Goal: Task Accomplishment & Management: Manage account settings

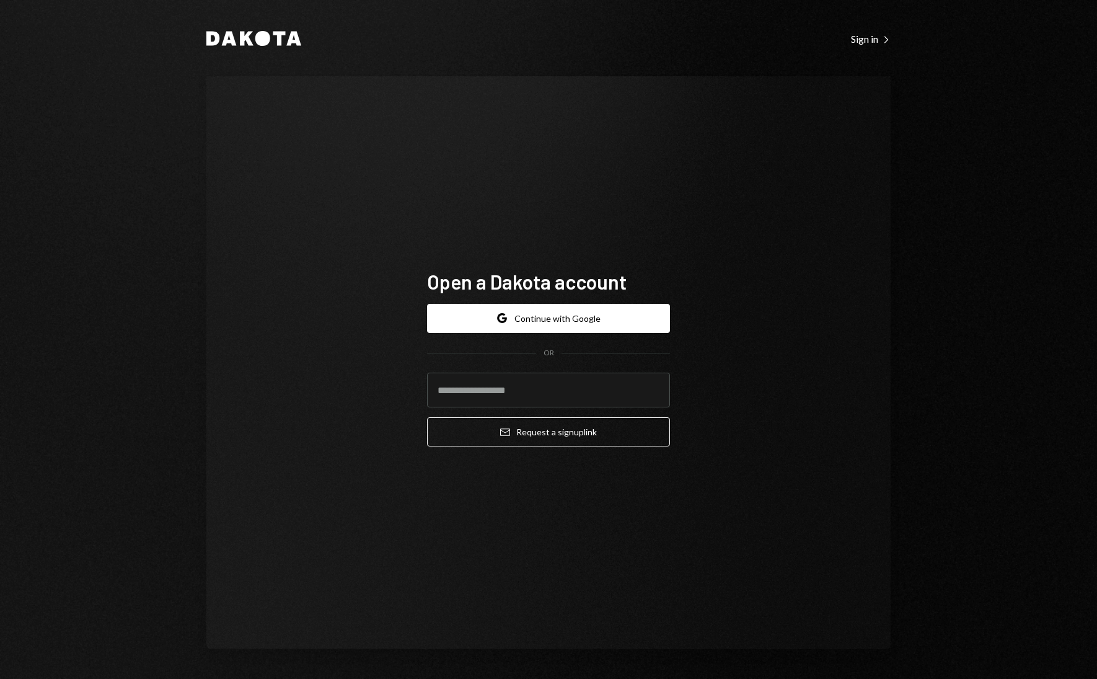
click at [598, 234] on div "Open a Dakota account Google Continue with Google OR Email Request a sign up li…" at bounding box center [548, 362] width 273 height 287
click at [556, 317] on button "Google Continue with Google" at bounding box center [548, 318] width 243 height 29
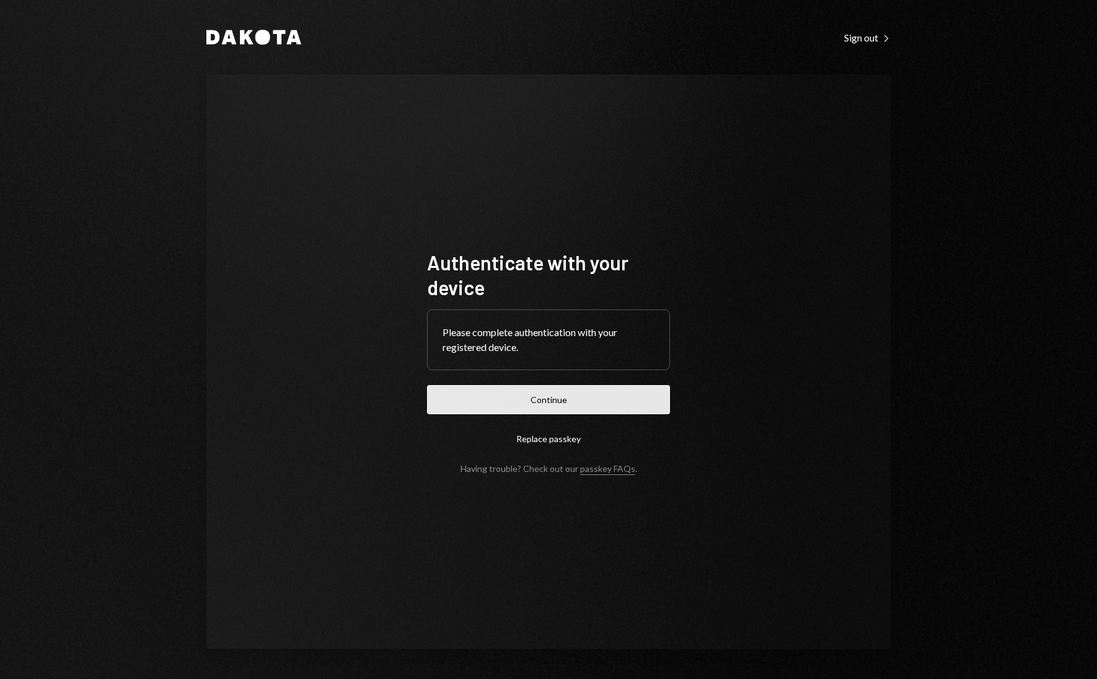
click at [584, 386] on button "Continue" at bounding box center [548, 399] width 243 height 29
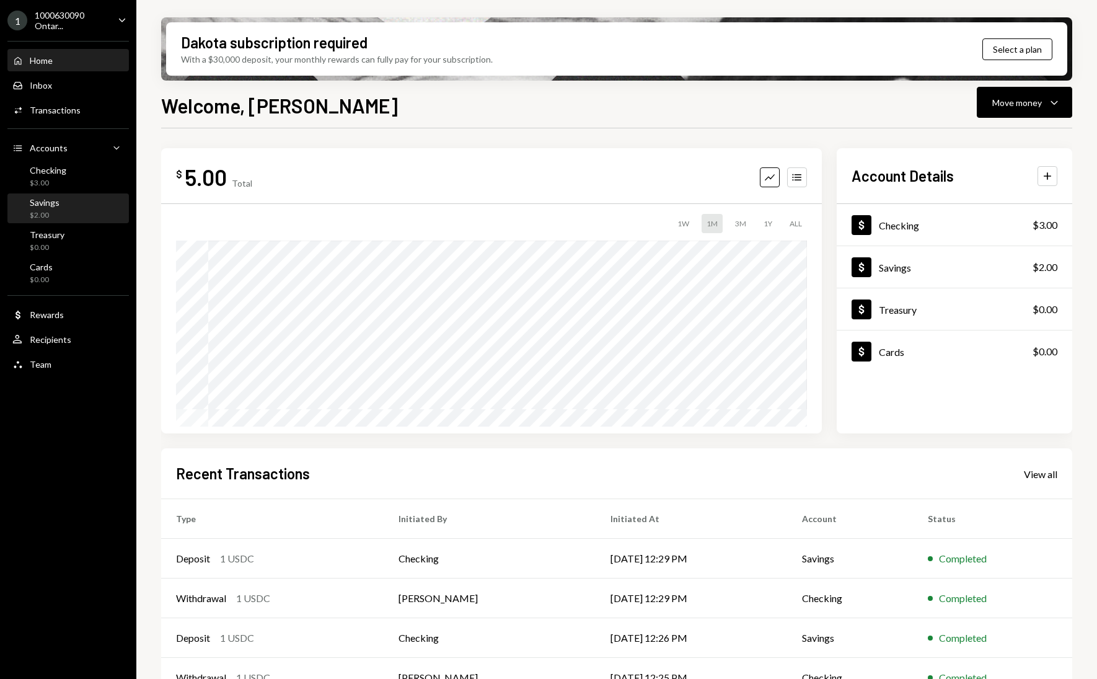
click at [71, 200] on div "Savings $2.00" at bounding box center [68, 209] width 112 height 24
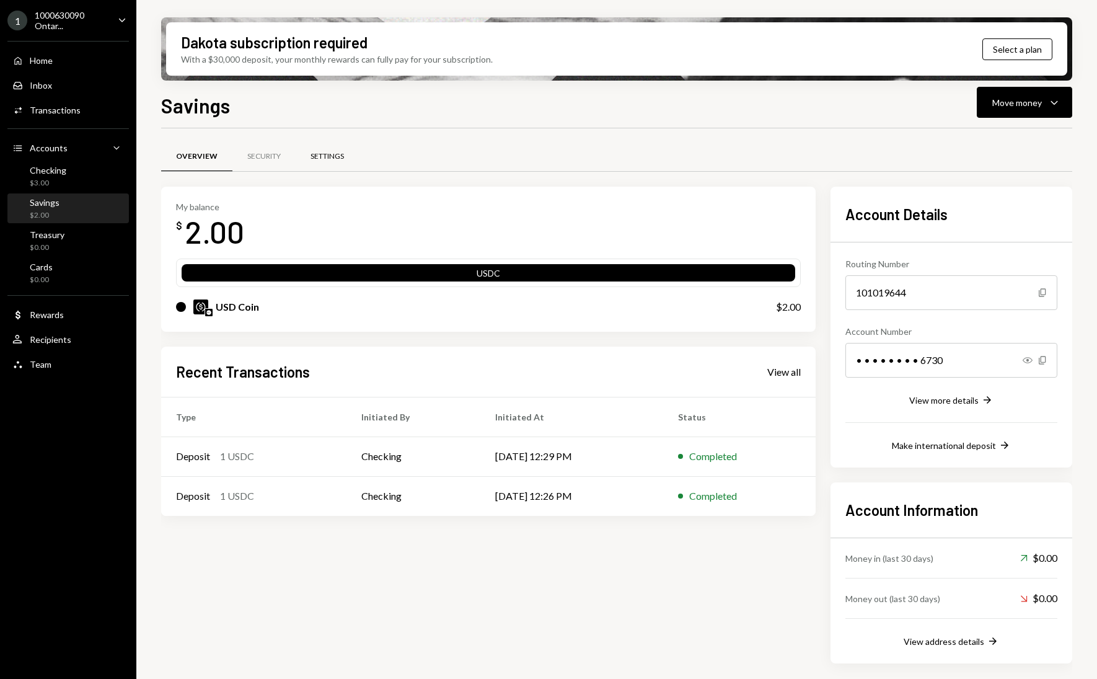
click at [335, 158] on div "Settings" at bounding box center [327, 156] width 33 height 11
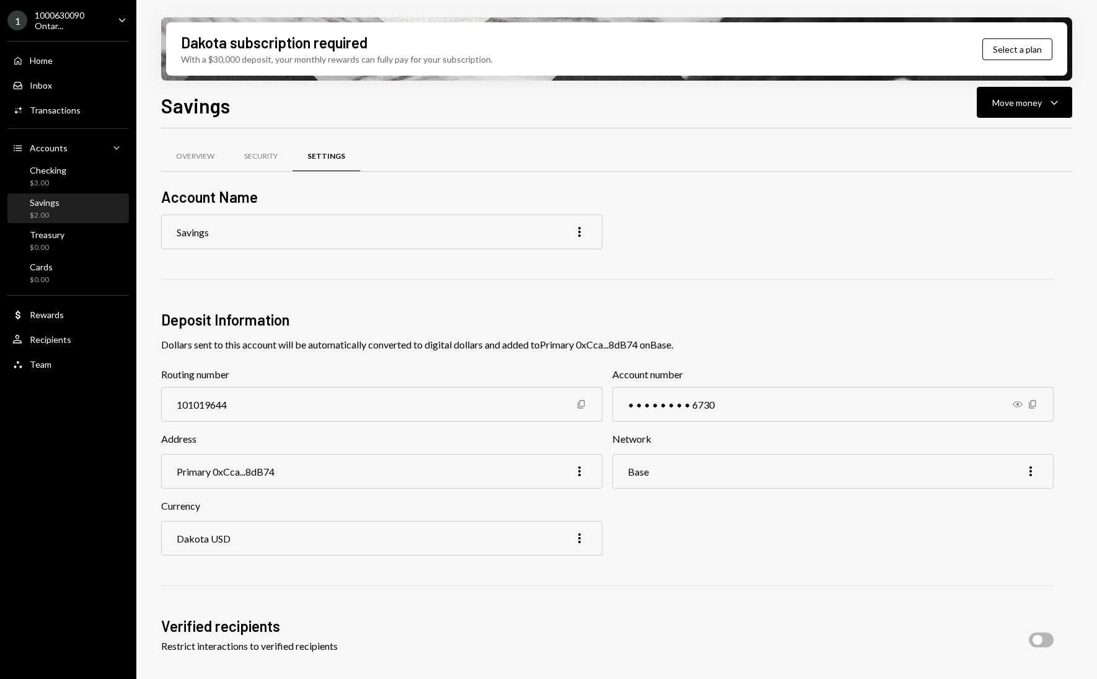
click at [290, 400] on div "101019644" at bounding box center [381, 404] width 441 height 35
click at [1019, 405] on icon "Show" at bounding box center [1018, 404] width 10 height 10
click at [645, 406] on div "212704286730" at bounding box center [833, 404] width 441 height 35
copy div "212704286730"
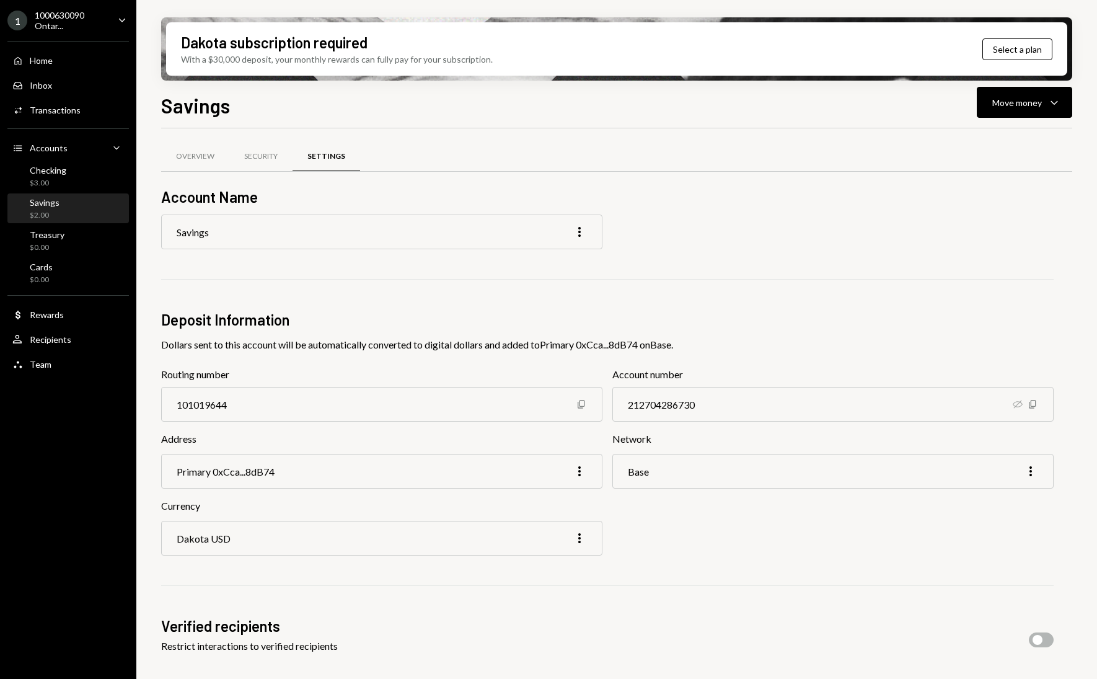
click at [223, 401] on div "101019644" at bounding box center [381, 404] width 441 height 35
copy div "101019644"
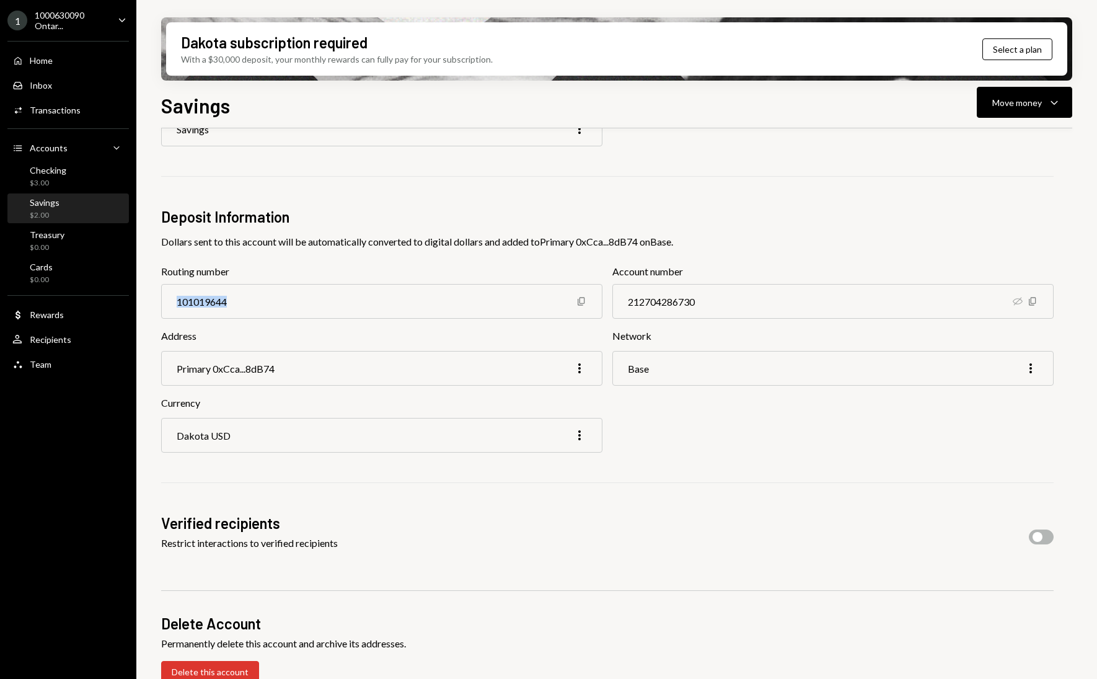
scroll to position [107, 0]
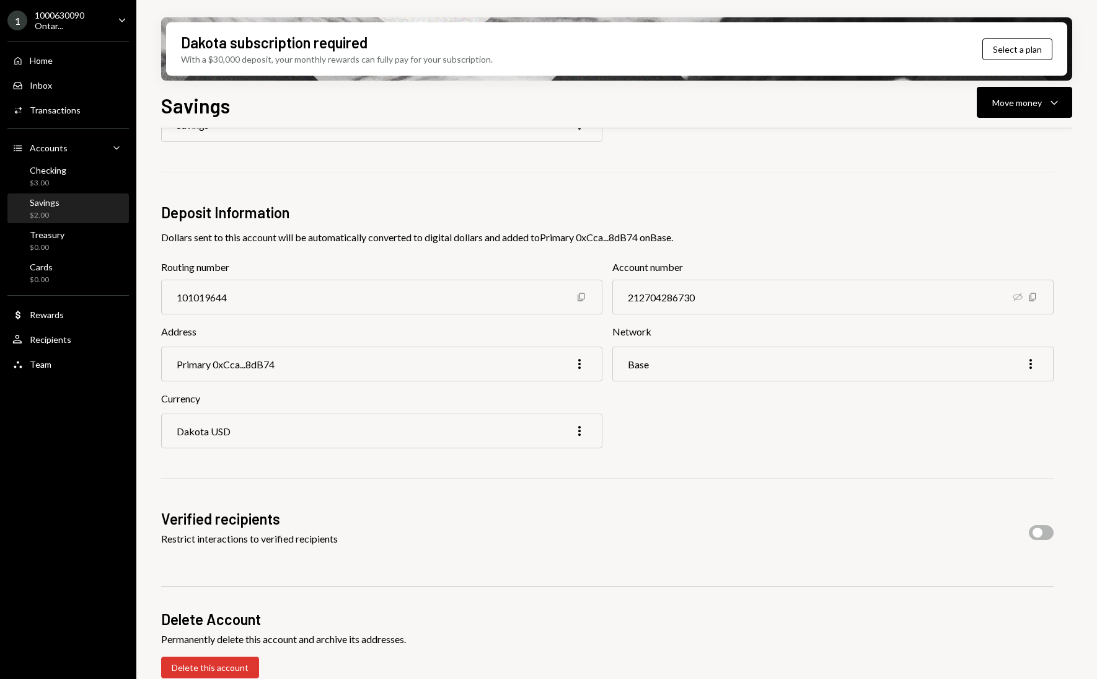
click at [728, 365] on div "Base More" at bounding box center [833, 364] width 441 height 35
click at [704, 365] on div "Base More" at bounding box center [833, 364] width 441 height 35
click at [1043, 366] on div "Base More" at bounding box center [833, 364] width 441 height 35
click at [1033, 366] on icon "More" at bounding box center [1031, 363] width 15 height 15
click at [1014, 384] on div "Edit" at bounding box center [1002, 390] width 62 height 22
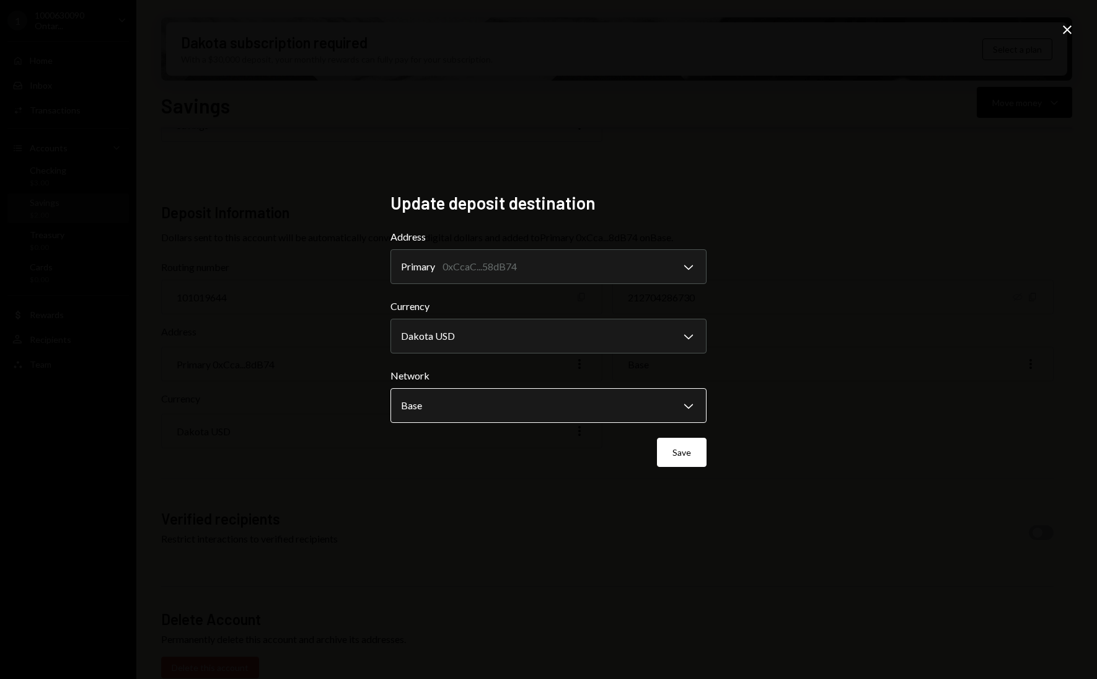
click at [597, 394] on body "**********" at bounding box center [548, 339] width 1097 height 679
click at [741, 406] on div "**********" at bounding box center [548, 339] width 1097 height 679
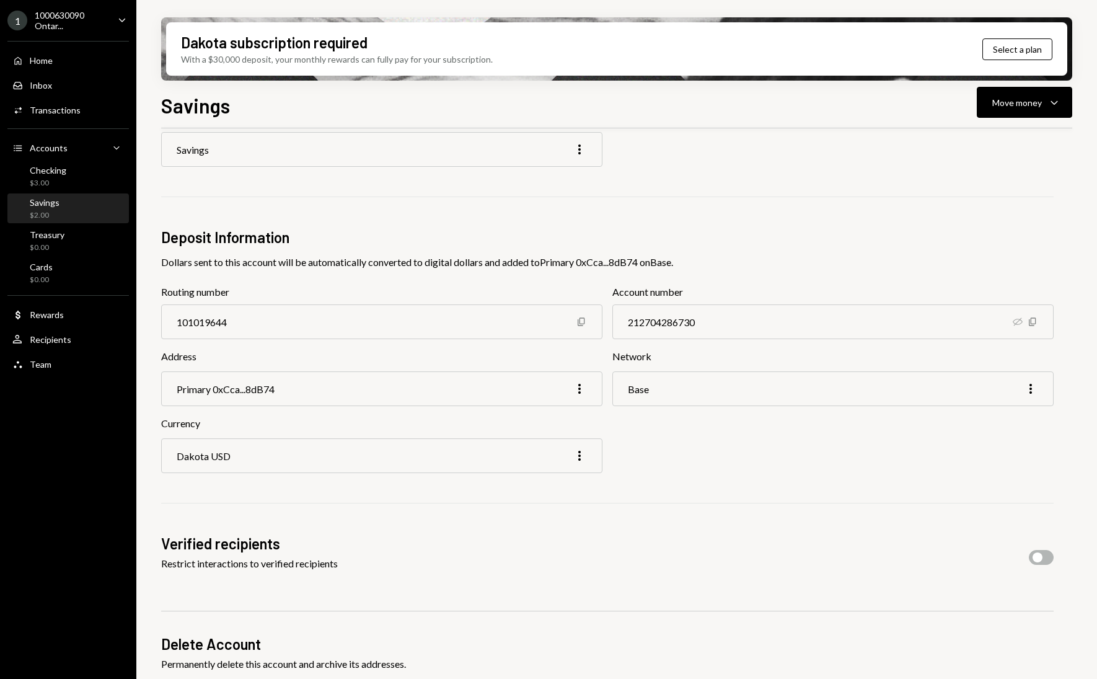
scroll to position [79, 0]
